Goal: Transaction & Acquisition: Purchase product/service

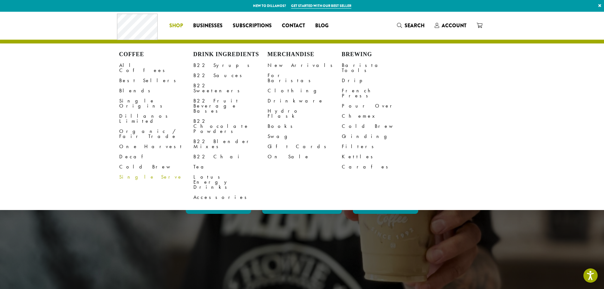
click at [130, 172] on link "Single Serve" at bounding box center [156, 177] width 74 height 10
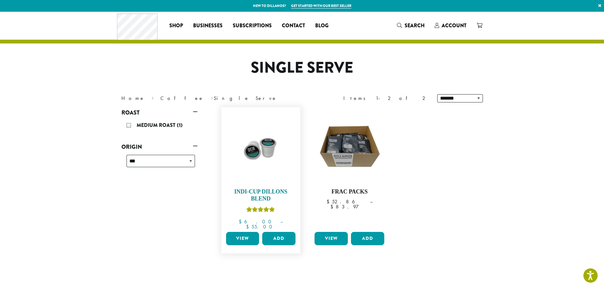
click at [251, 180] on img at bounding box center [260, 146] width 73 height 73
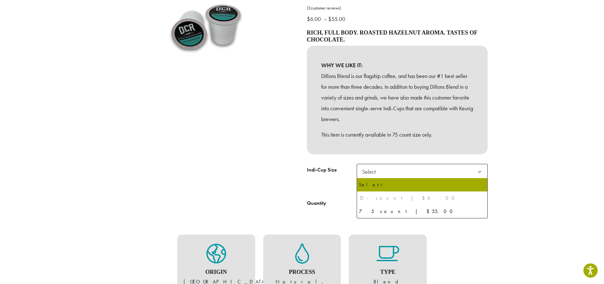
click at [384, 172] on span "Select" at bounding box center [422, 172] width 131 height 16
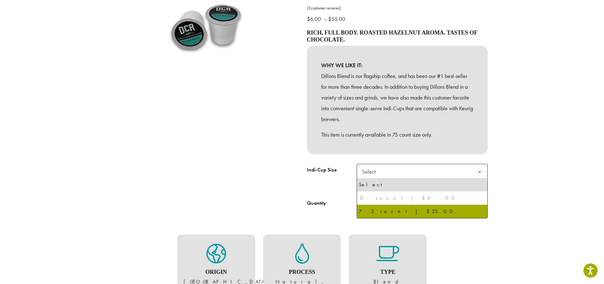
select select "********"
